Goal: Task Accomplishment & Management: Complete application form

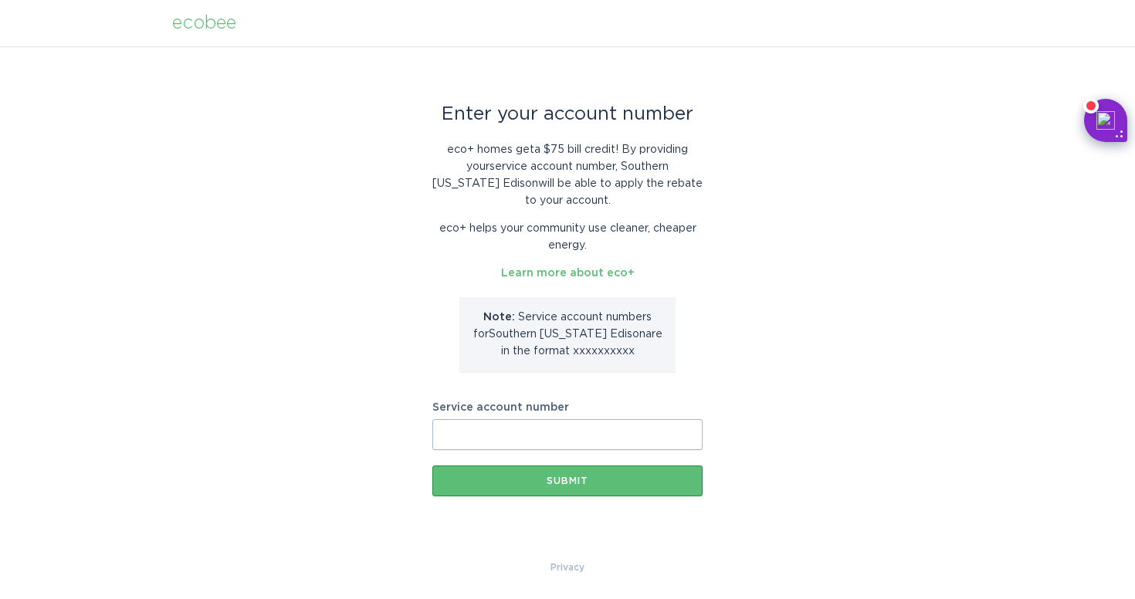
click at [514, 420] on input "Service account number" at bounding box center [567, 434] width 270 height 31
paste input "700900717489"
click at [531, 479] on div "Submit" at bounding box center [567, 480] width 255 height 9
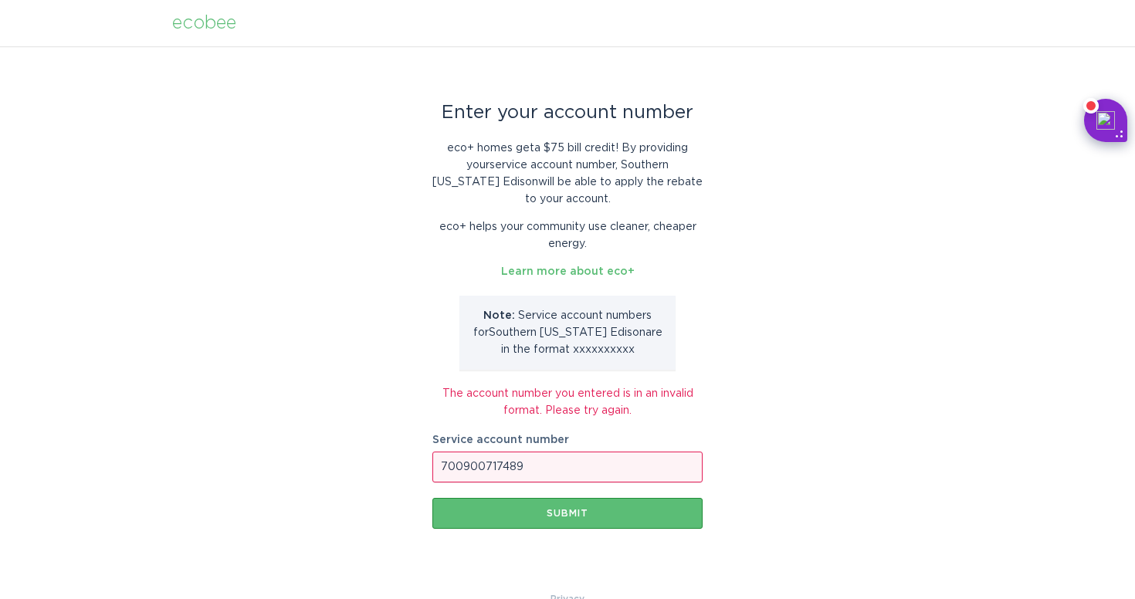
click at [456, 468] on input "700900717489" at bounding box center [567, 467] width 270 height 31
click at [577, 515] on div "Submit" at bounding box center [567, 513] width 255 height 9
click at [440, 460] on input "900717489" at bounding box center [567, 467] width 270 height 31
click at [781, 259] on div "Enter your account number eco+ homes get a $75 bill credit ! By providing your …" at bounding box center [567, 318] width 1135 height 544
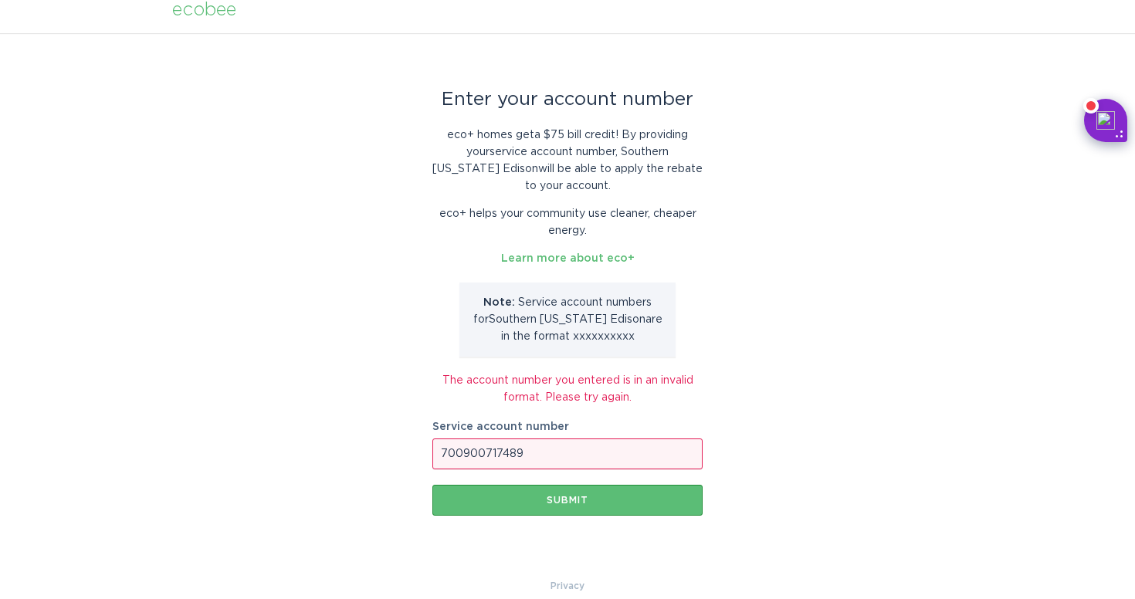
click at [571, 337] on p "Note: Service account number s for [GEOGRAPHIC_DATA][US_STATE] Edison are in th…" at bounding box center [567, 319] width 193 height 51
click at [546, 452] on input "700900717489" at bounding box center [567, 454] width 270 height 31
click at [449, 450] on input "700900717489" at bounding box center [567, 454] width 270 height 31
click at [622, 496] on div "Submit" at bounding box center [567, 500] width 255 height 9
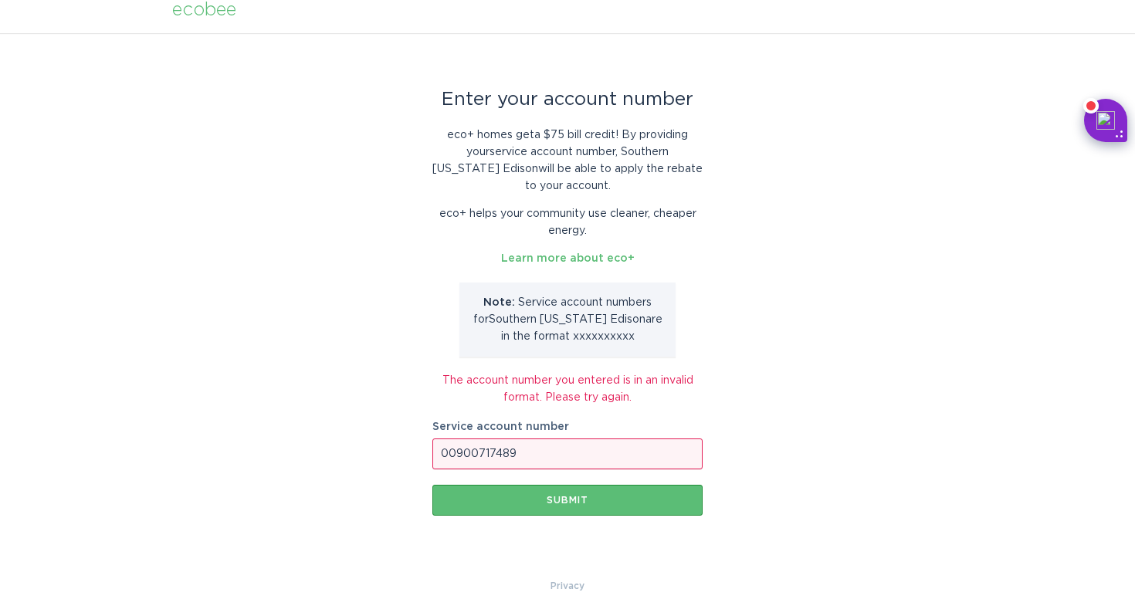
click at [449, 452] on input "00900717489" at bounding box center [567, 454] width 270 height 31
type input "0900717489"
click at [592, 500] on div "Submit" at bounding box center [567, 500] width 255 height 9
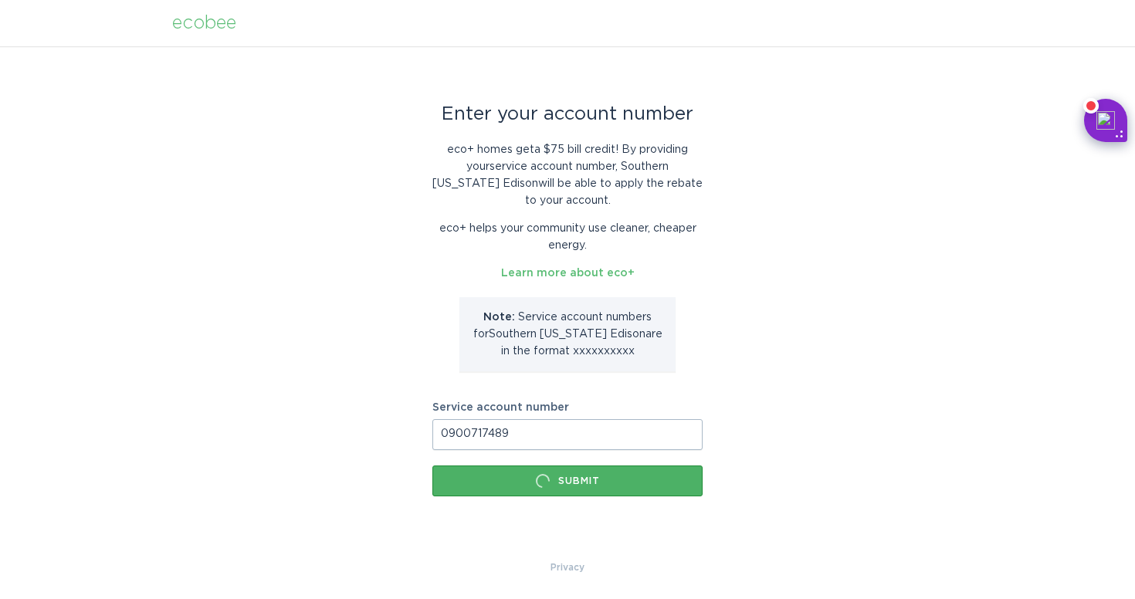
scroll to position [0, 0]
